Goal: Navigation & Orientation: Go to known website

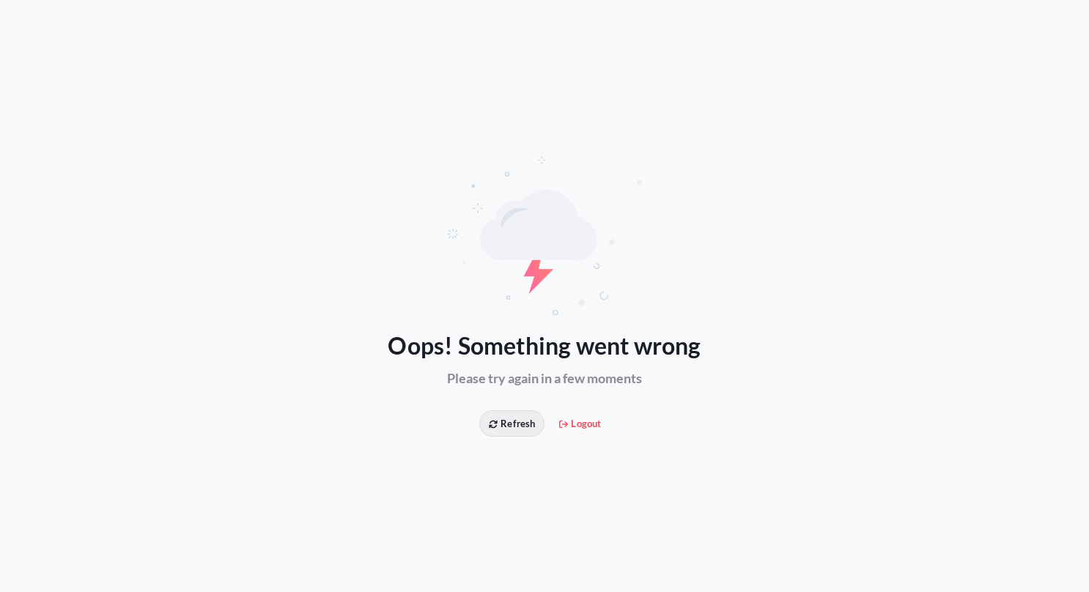
click at [523, 424] on span "Refresh" at bounding box center [512, 423] width 46 height 15
